Goal: Task Accomplishment & Management: Use online tool/utility

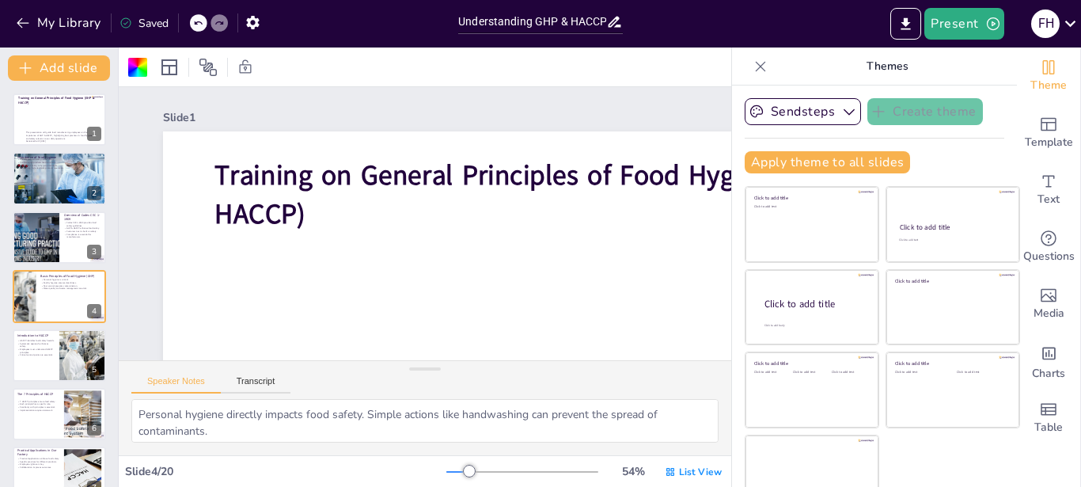
checkbox input "true"
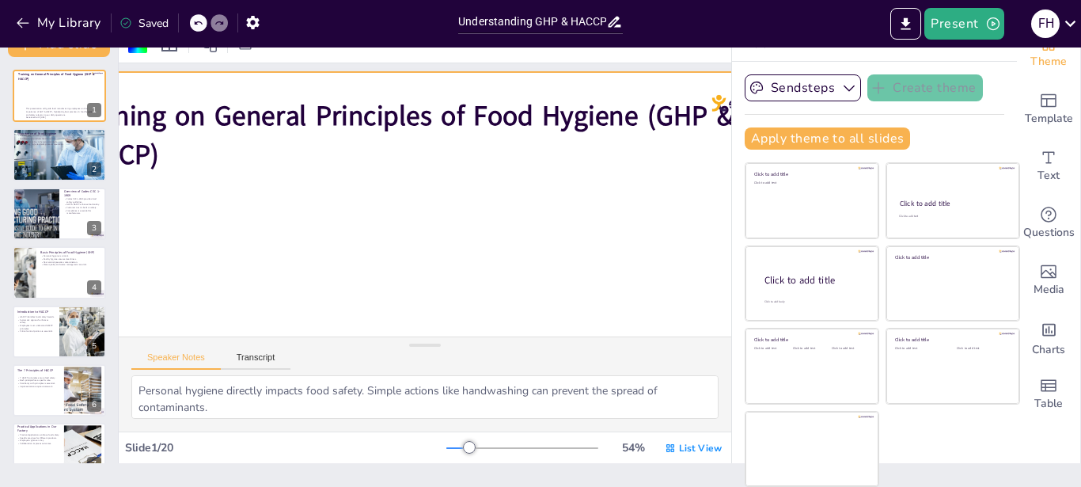
scroll to position [0, 146]
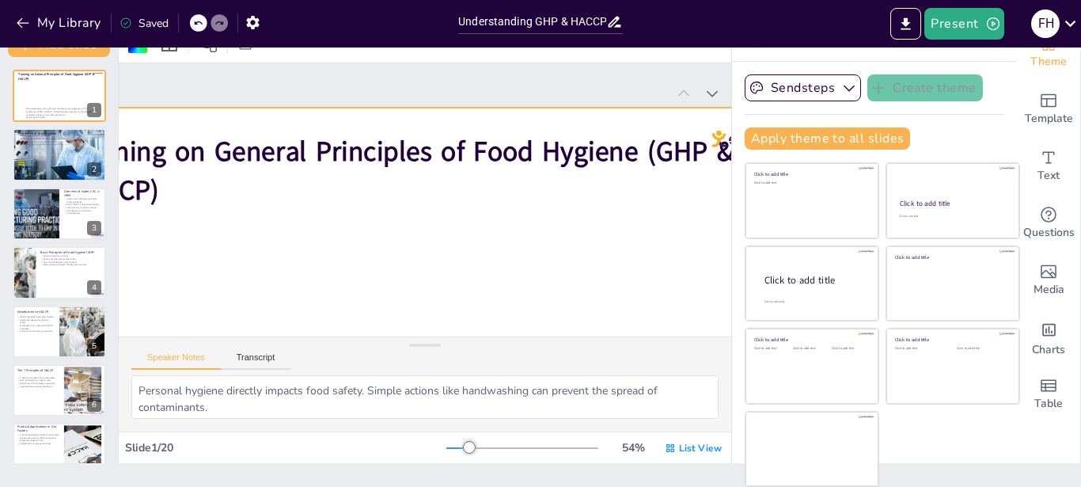
checkbox input "true"
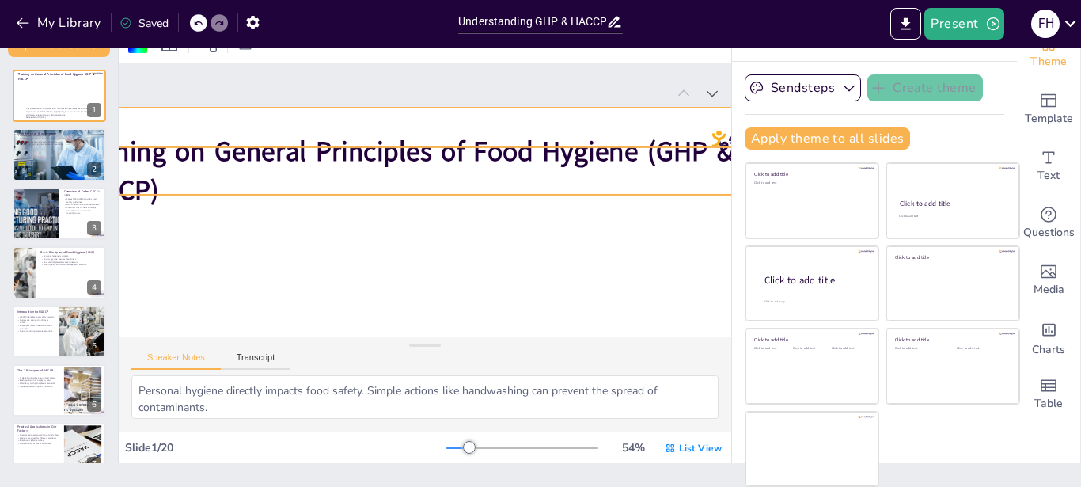
checkbox input "true"
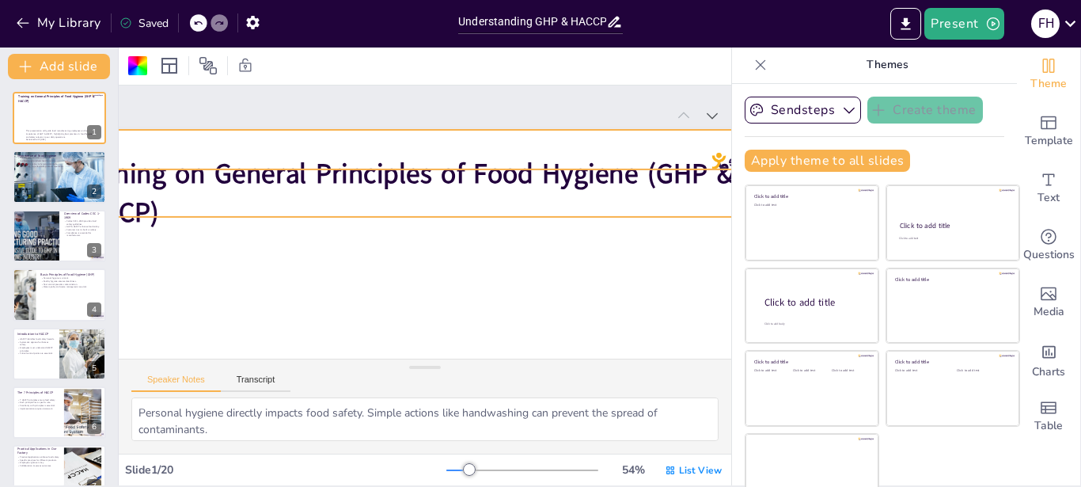
scroll to position [0, 0]
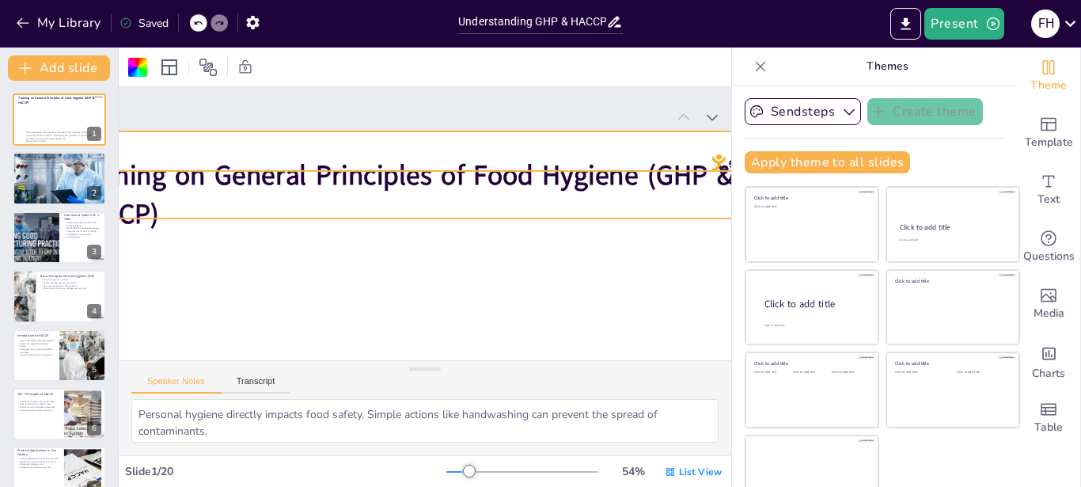
checkbox input "true"
click at [370, 188] on strong "Training on General Principles of Food Hygiene (GHP & HACCP)" at bounding box center [400, 194] width 665 height 75
checkbox input "true"
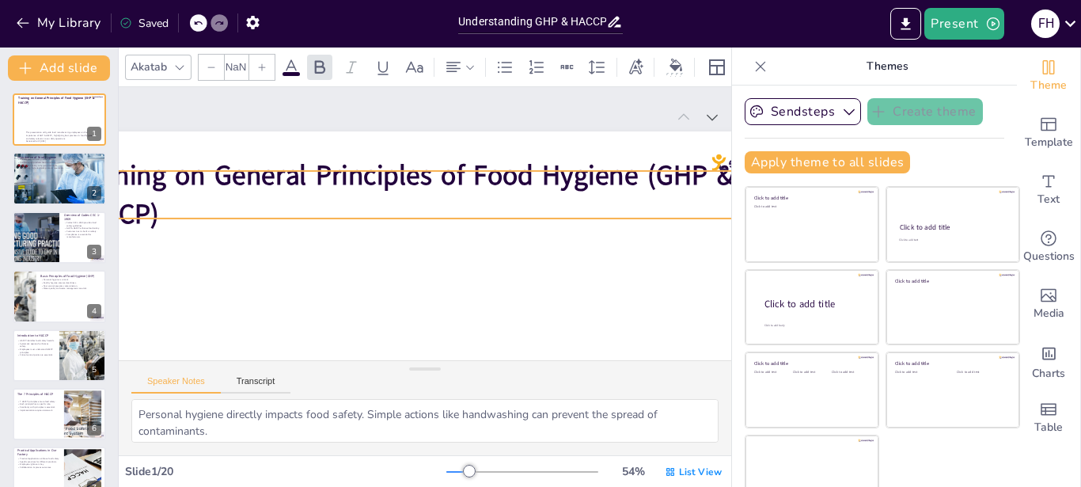
checkbox input "true"
type input "48"
checkbox input "true"
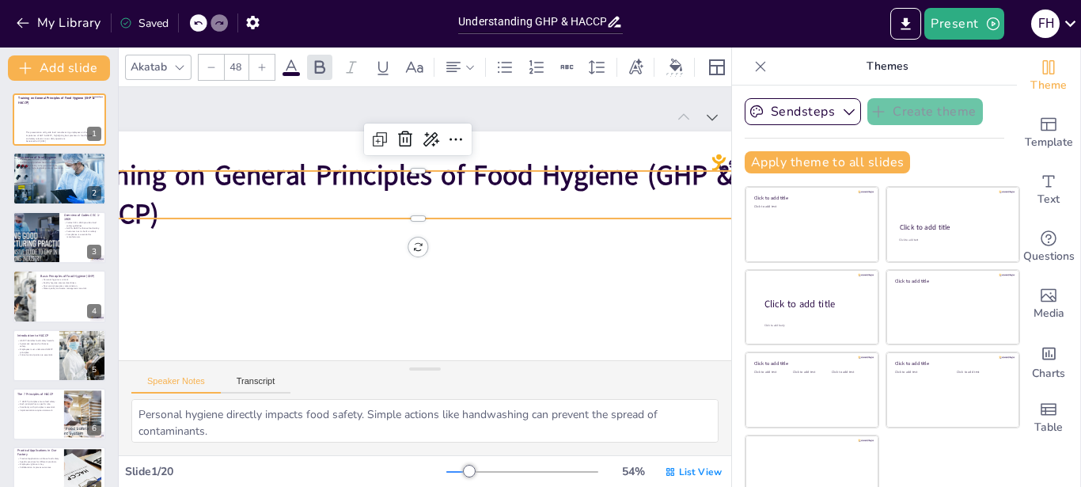
checkbox input "true"
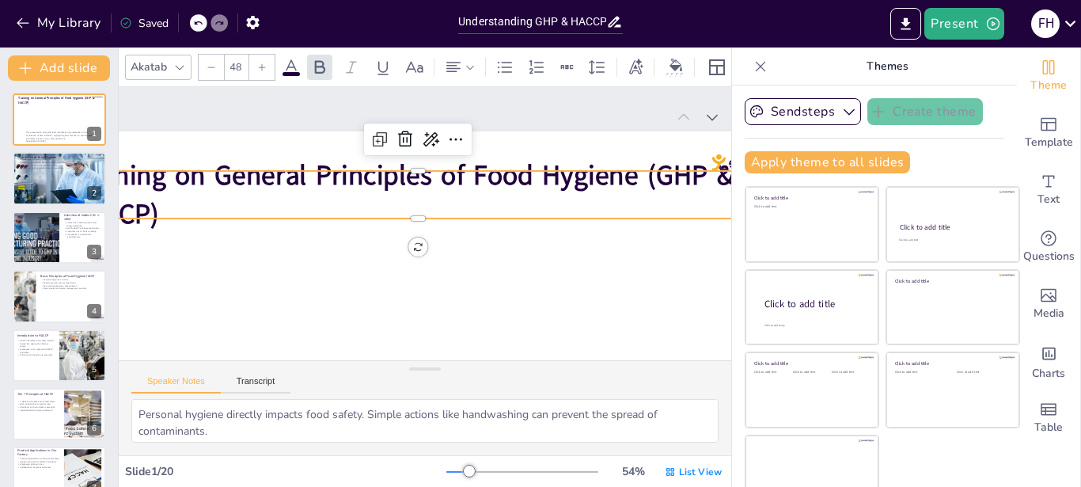
checkbox input "true"
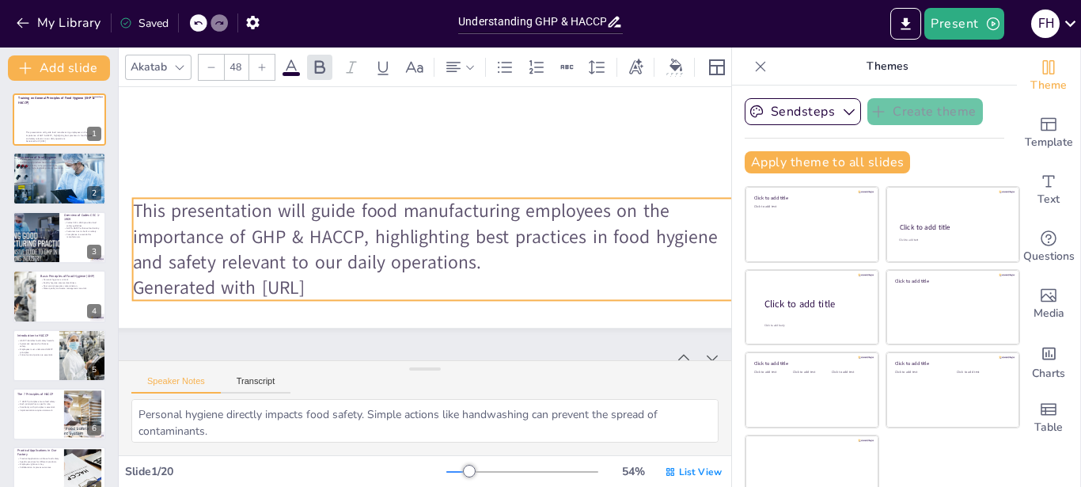
checkbox input "true"
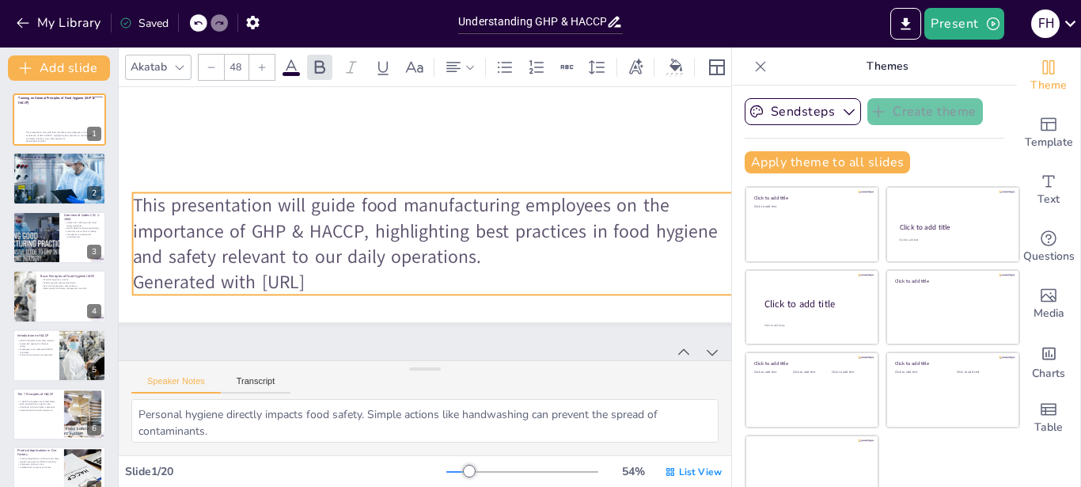
checkbox input "true"
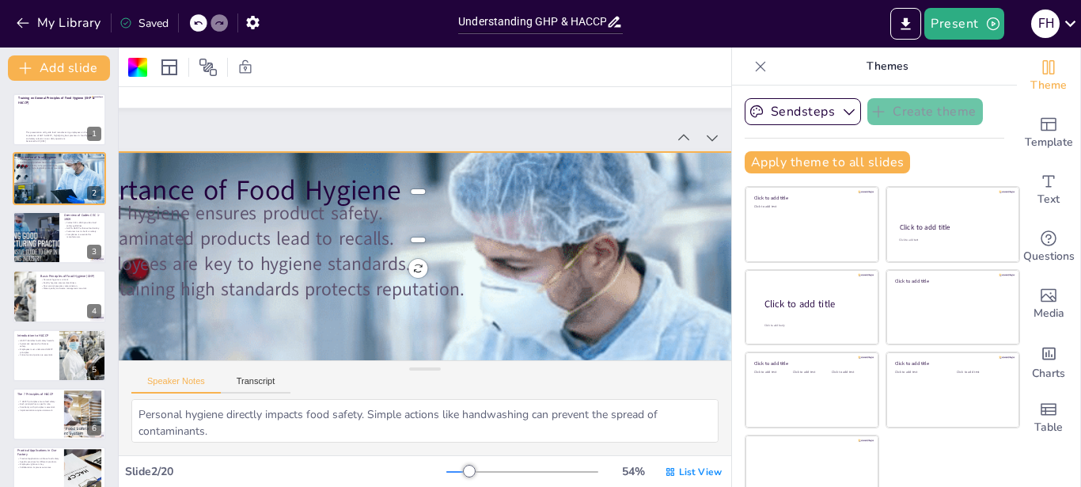
checkbox input "true"
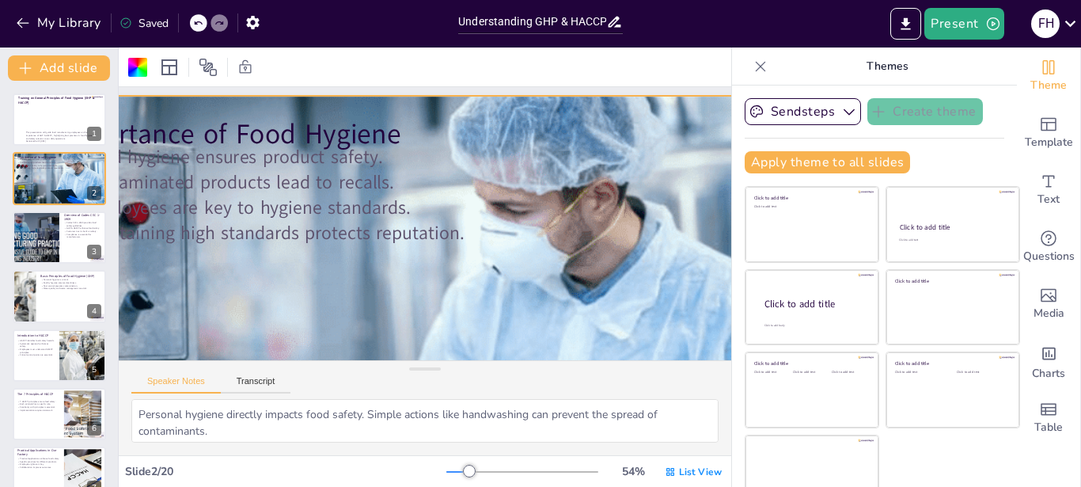
checkbox input "true"
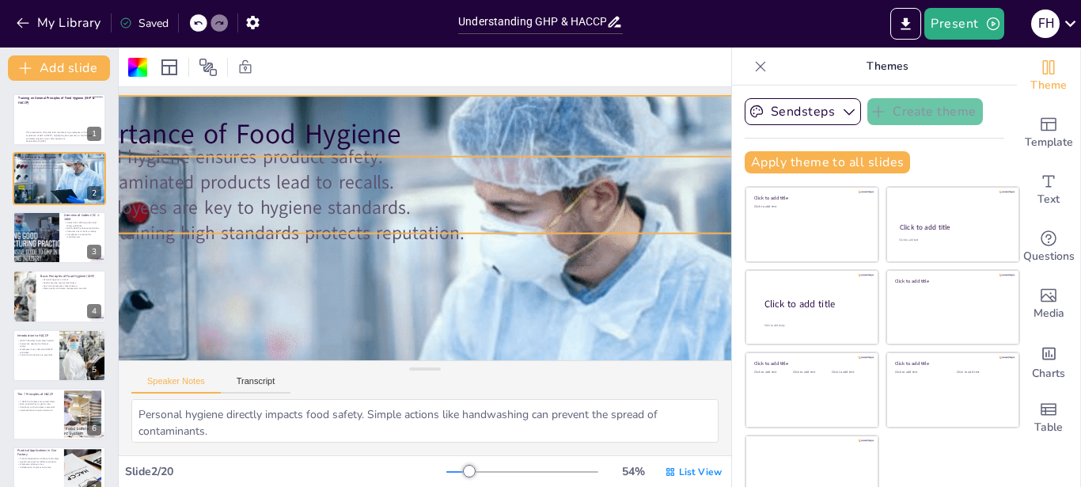
click at [341, 228] on p "Maintaining high standards protects reputation." at bounding box center [427, 233] width 738 height 25
checkbox input "true"
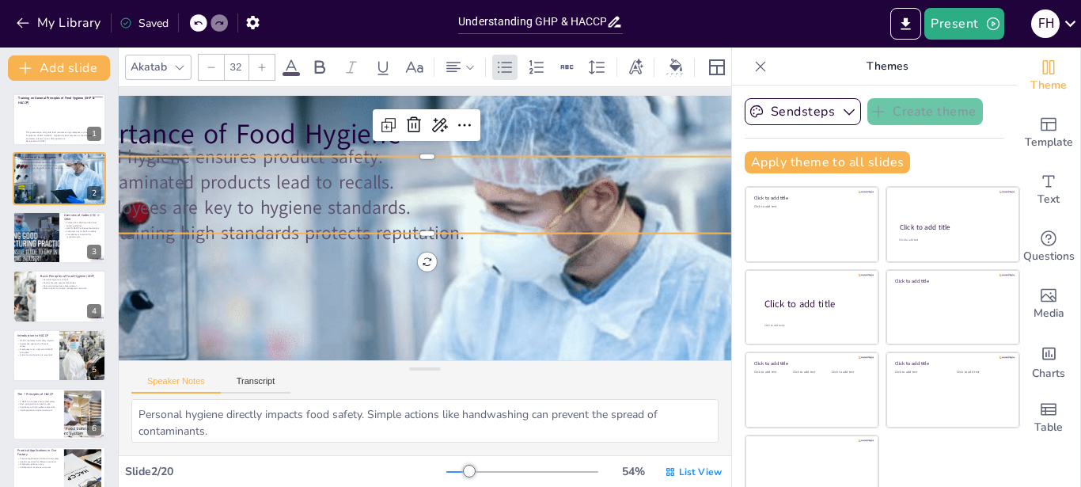
checkbox input "true"
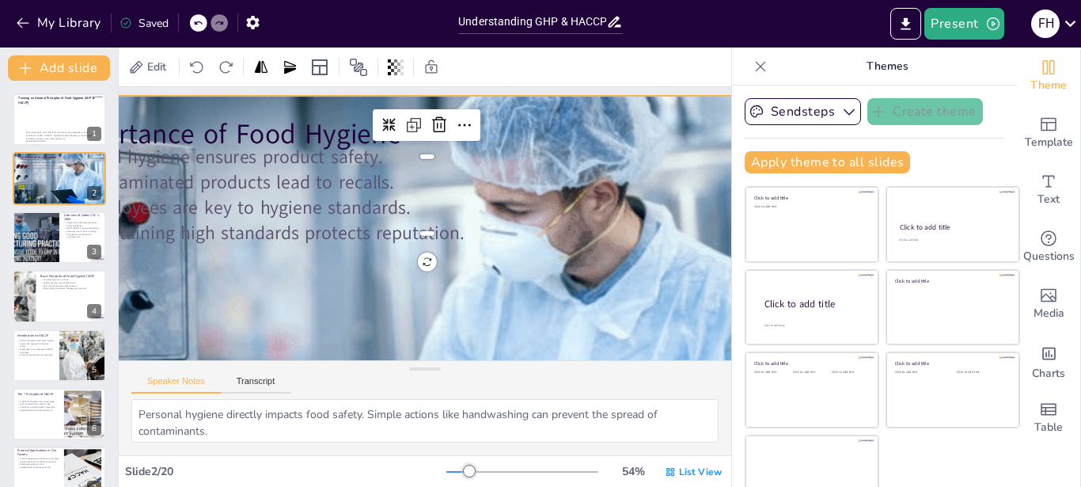
checkbox input "true"
click at [452, 286] on div at bounding box center [427, 326] width 821 height 465
checkbox input "true"
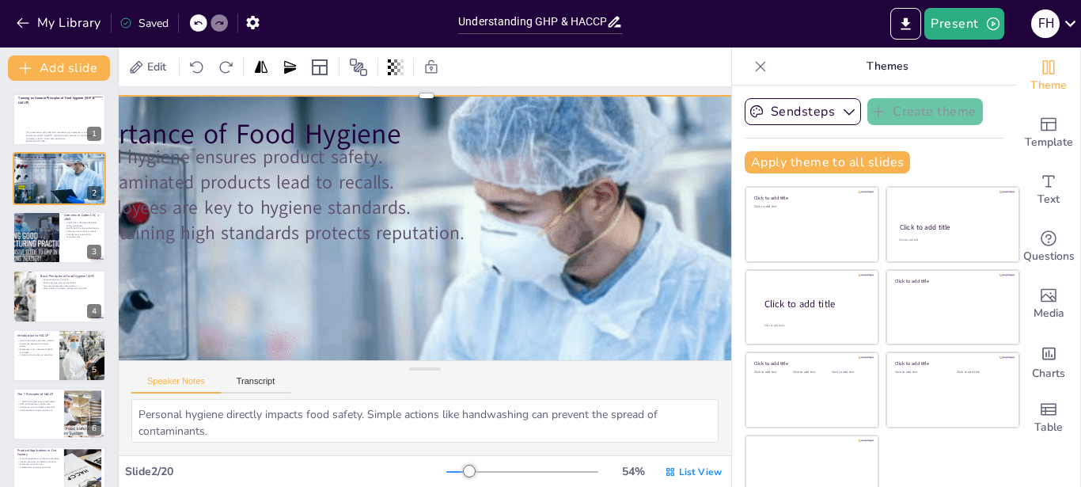
checkbox input "true"
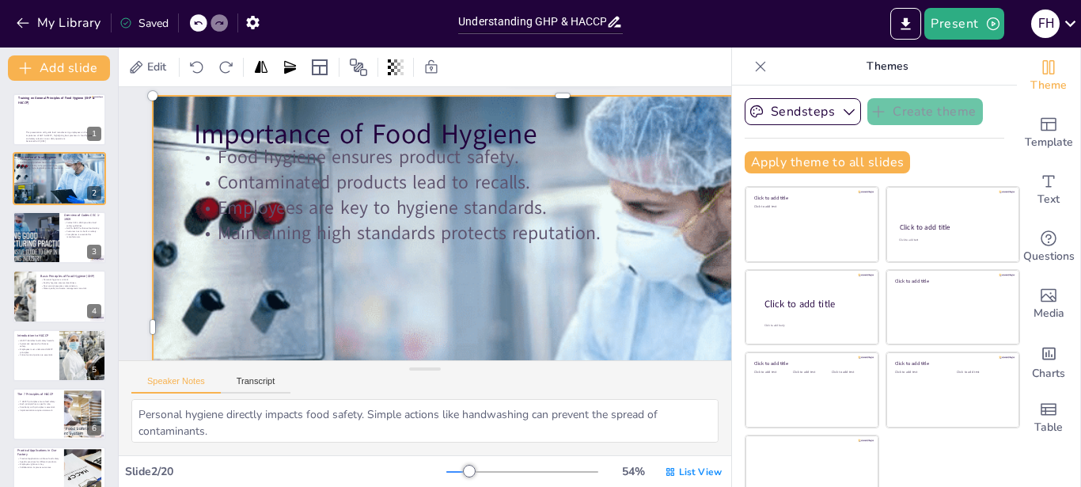
scroll to position [541, 0]
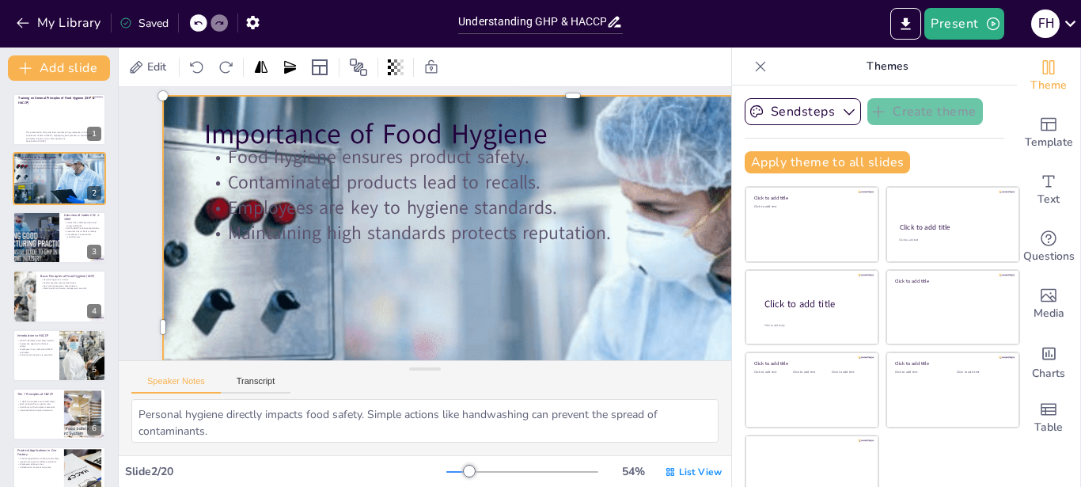
checkbox input "true"
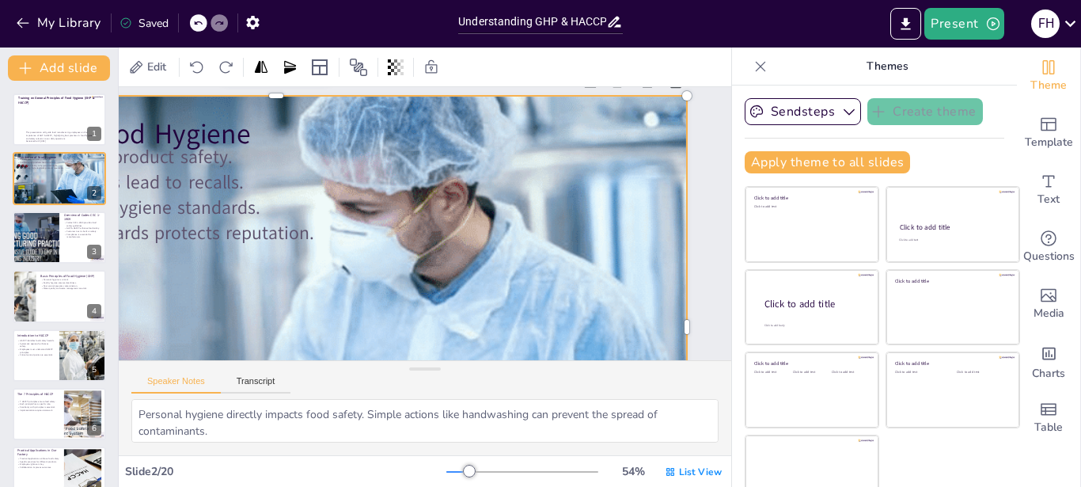
scroll to position [541, 533]
checkbox input "true"
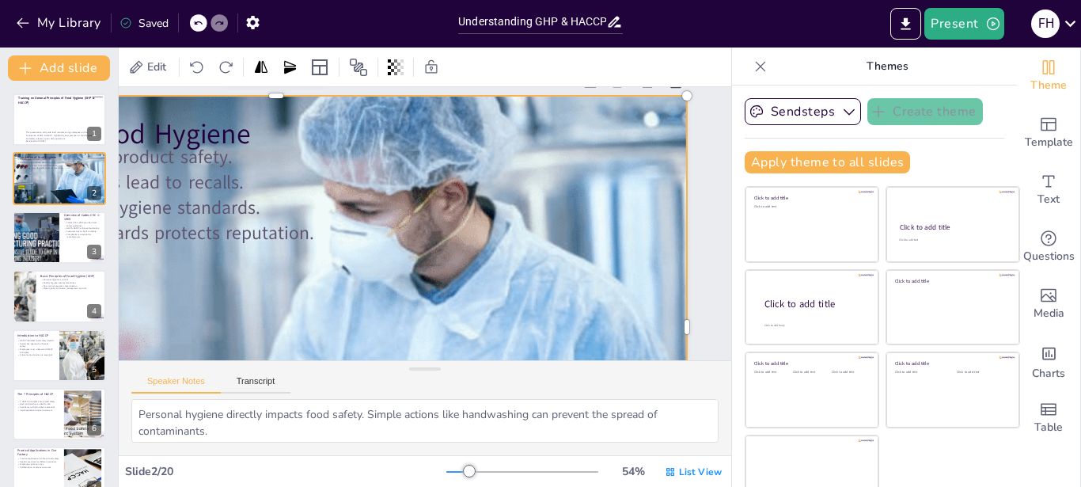
checkbox input "true"
